Goal: Find specific page/section: Find specific page/section

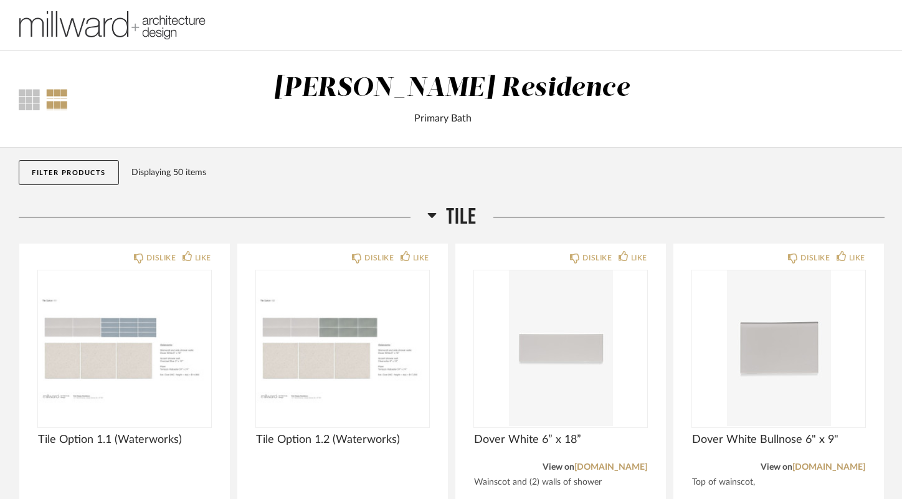
click at [57, 32] on img at bounding box center [112, 26] width 187 height 50
click at [73, 162] on button "Filter Products" at bounding box center [69, 172] width 100 height 25
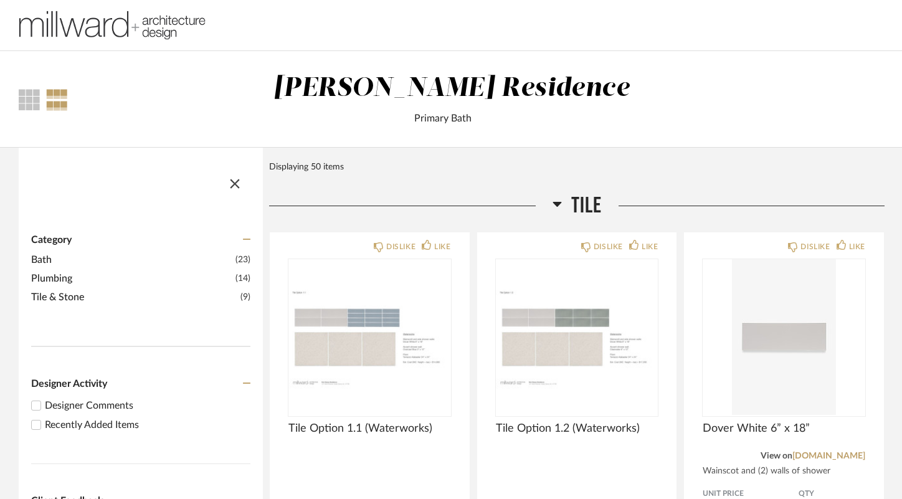
click at [37, 255] on span "Bath" at bounding box center [131, 259] width 201 height 15
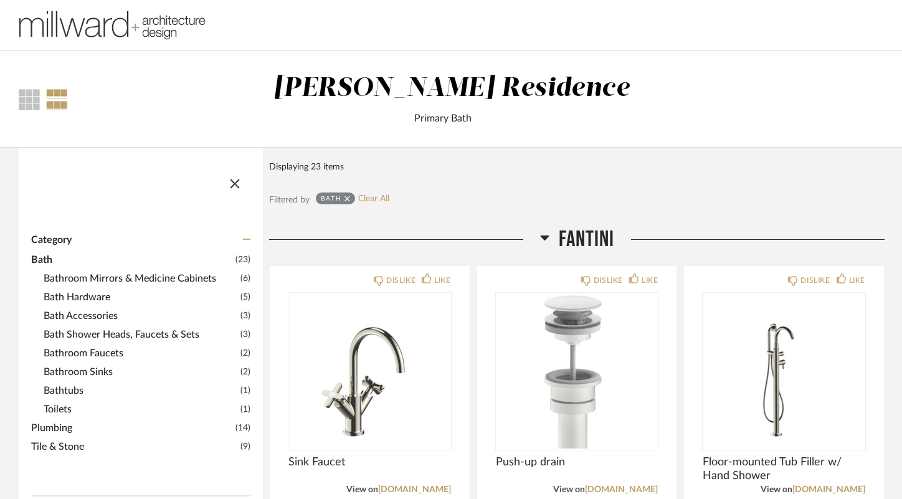
click at [92, 377] on span "Bathroom Sinks" at bounding box center [141, 371] width 194 height 15
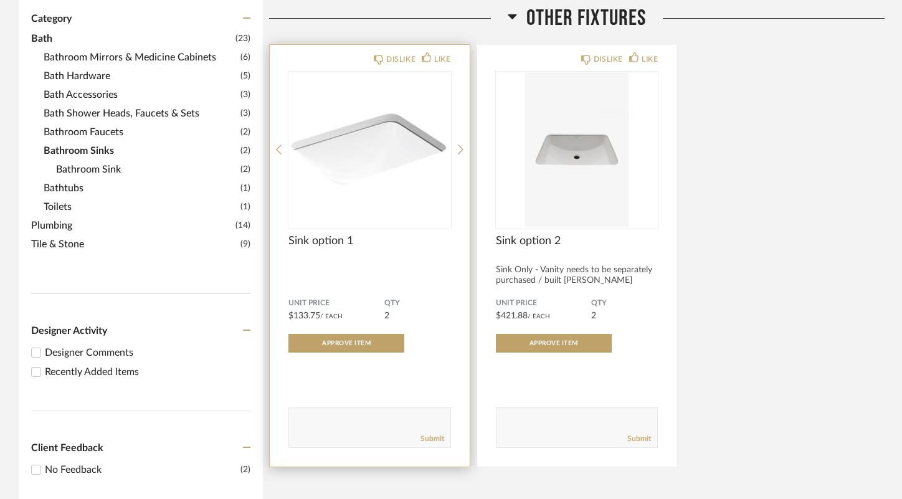
scroll to position [143, 0]
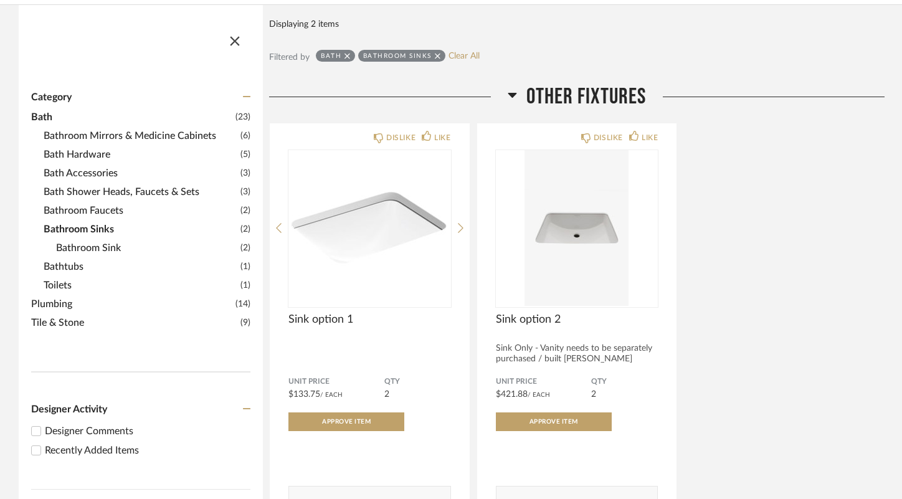
click at [97, 229] on span "Bathroom Sinks" at bounding box center [141, 229] width 194 height 15
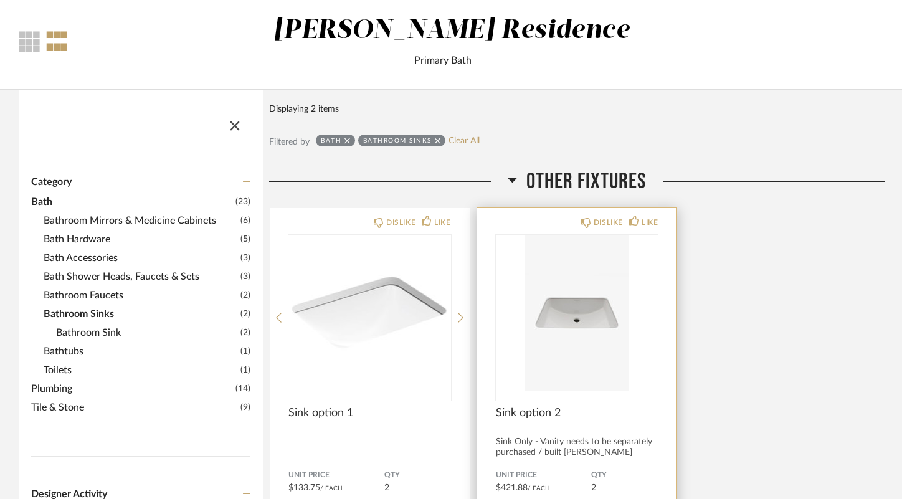
scroll to position [0, 0]
